Goal: Task Accomplishment & Management: Use online tool/utility

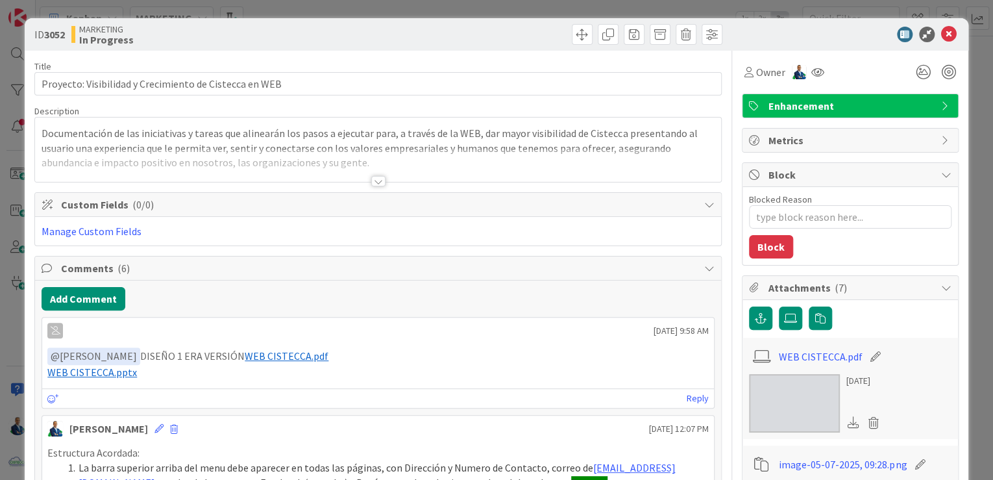
scroll to position [1737, 0]
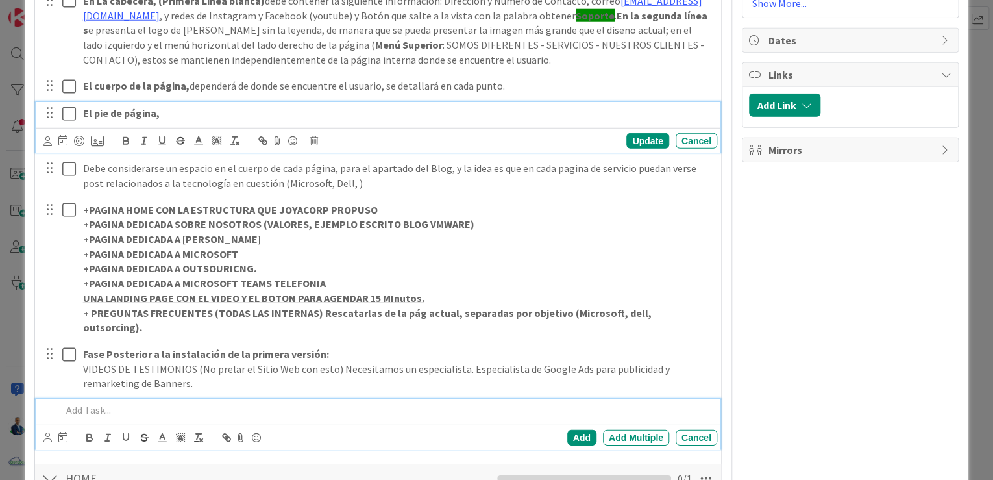
click at [128, 402] on p at bounding box center [387, 409] width 650 height 15
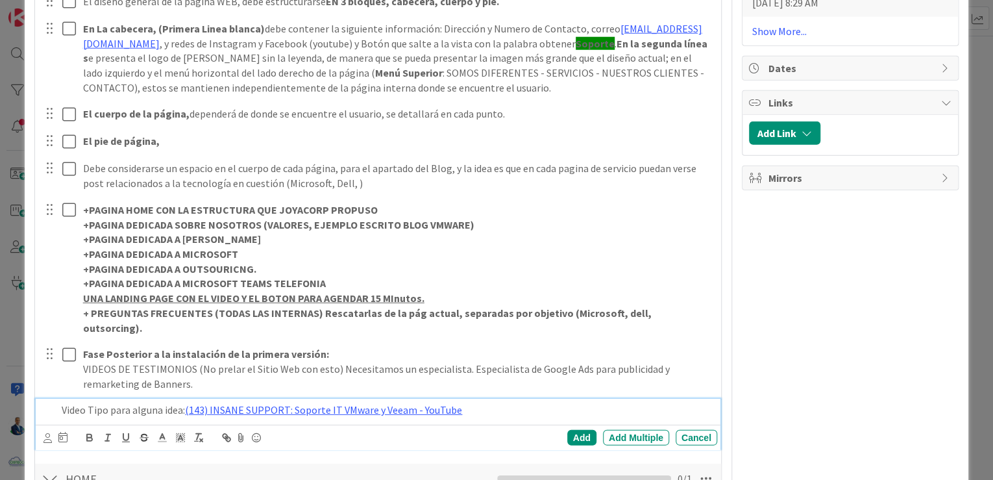
scroll to position [1736, 0]
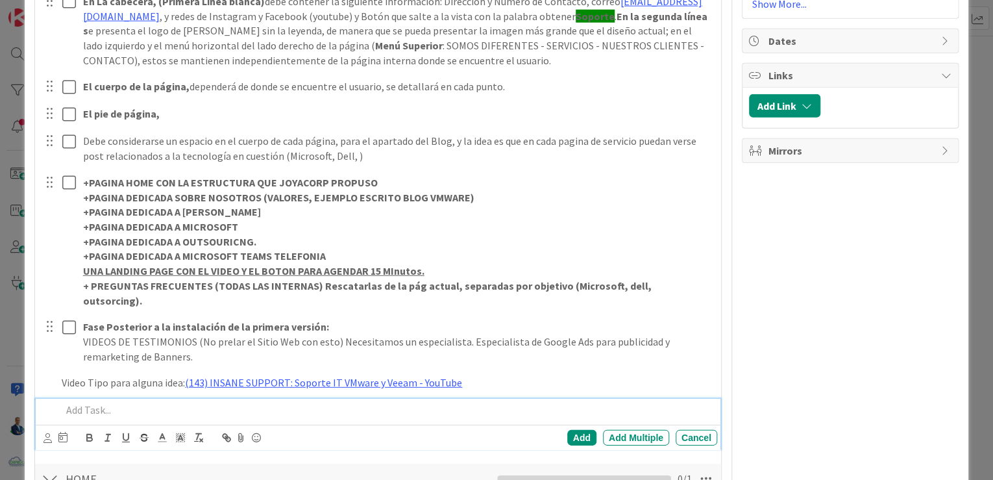
type textarea "x"
click at [975, 197] on div "ID 3052 MARKETING In Progress Card Options Large (on Full view) Custom Fields C…" at bounding box center [496, 240] width 993 height 480
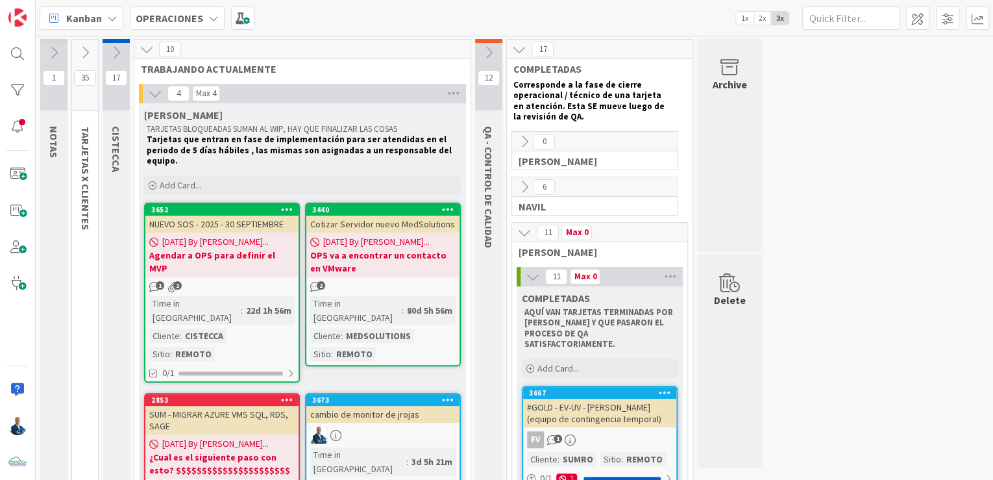
click at [190, 16] on b "OPERACIONES" at bounding box center [169, 18] width 67 height 13
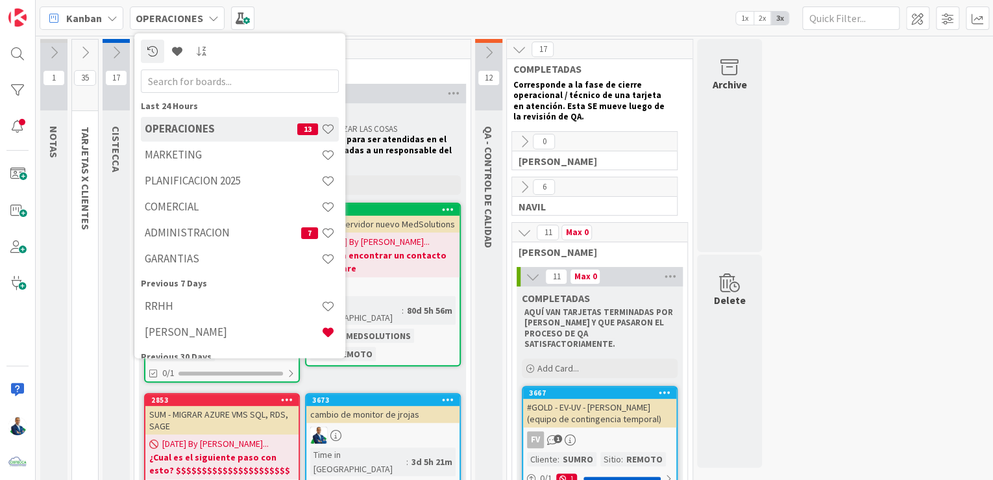
click at [181, 160] on h4 "MARKETING" at bounding box center [233, 155] width 177 height 13
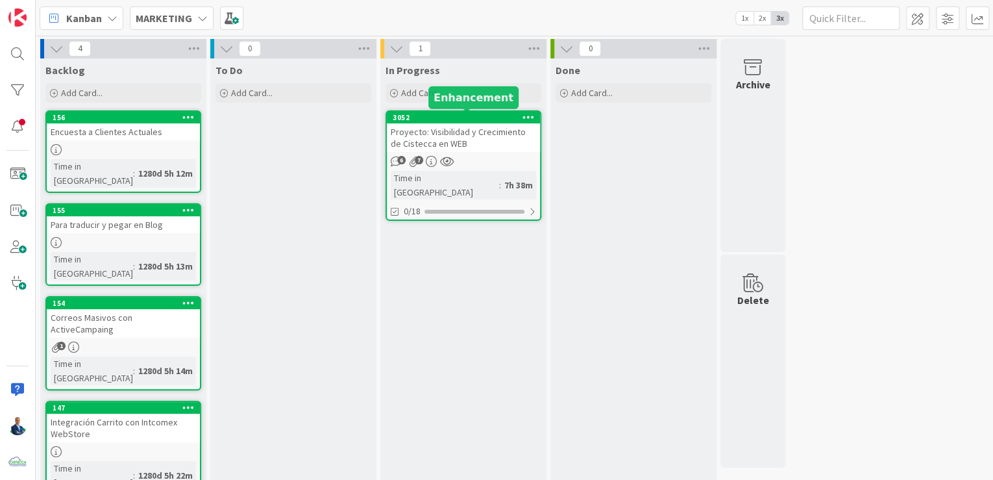
click at [462, 114] on div "3052" at bounding box center [466, 117] width 147 height 9
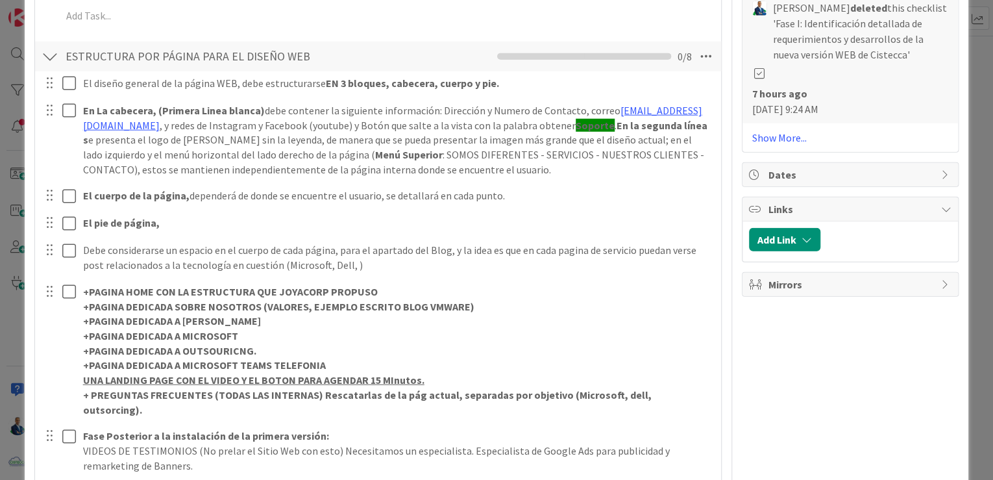
scroll to position [1765, 0]
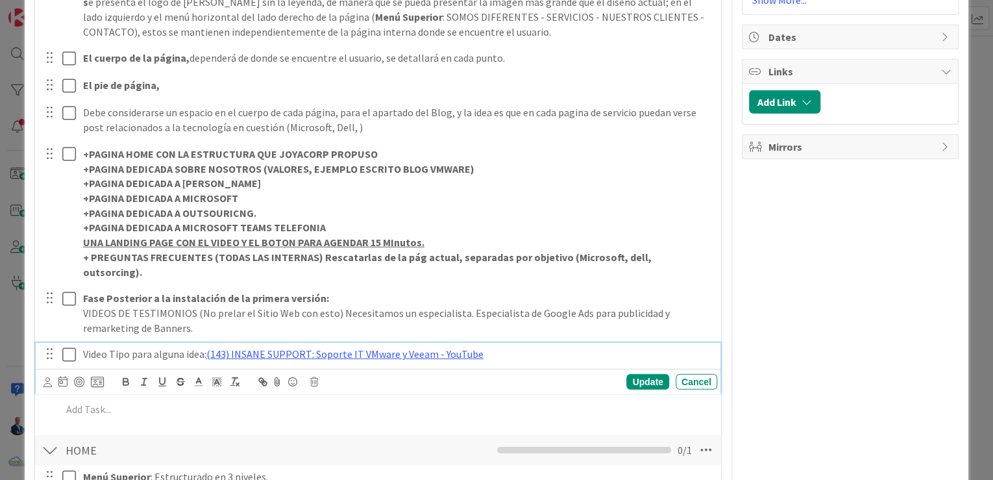
type textarea "x"
click at [478, 347] on p "Video Tipo para alguna idea: (143) INSANE SUPPORT: Soporte IT VMware y Veeam - …" at bounding box center [397, 354] width 629 height 15
click at [455, 347] on link "(143) INSANE SUPPORT: Soporte IT VMware y Veeam - YouTube" at bounding box center [344, 353] width 277 height 13
click at [343, 371] on link "https://www.youtube.com/watch?v=etc1TPdboqw" at bounding box center [309, 379] width 89 height 17
